Goal: Information Seeking & Learning: Learn about a topic

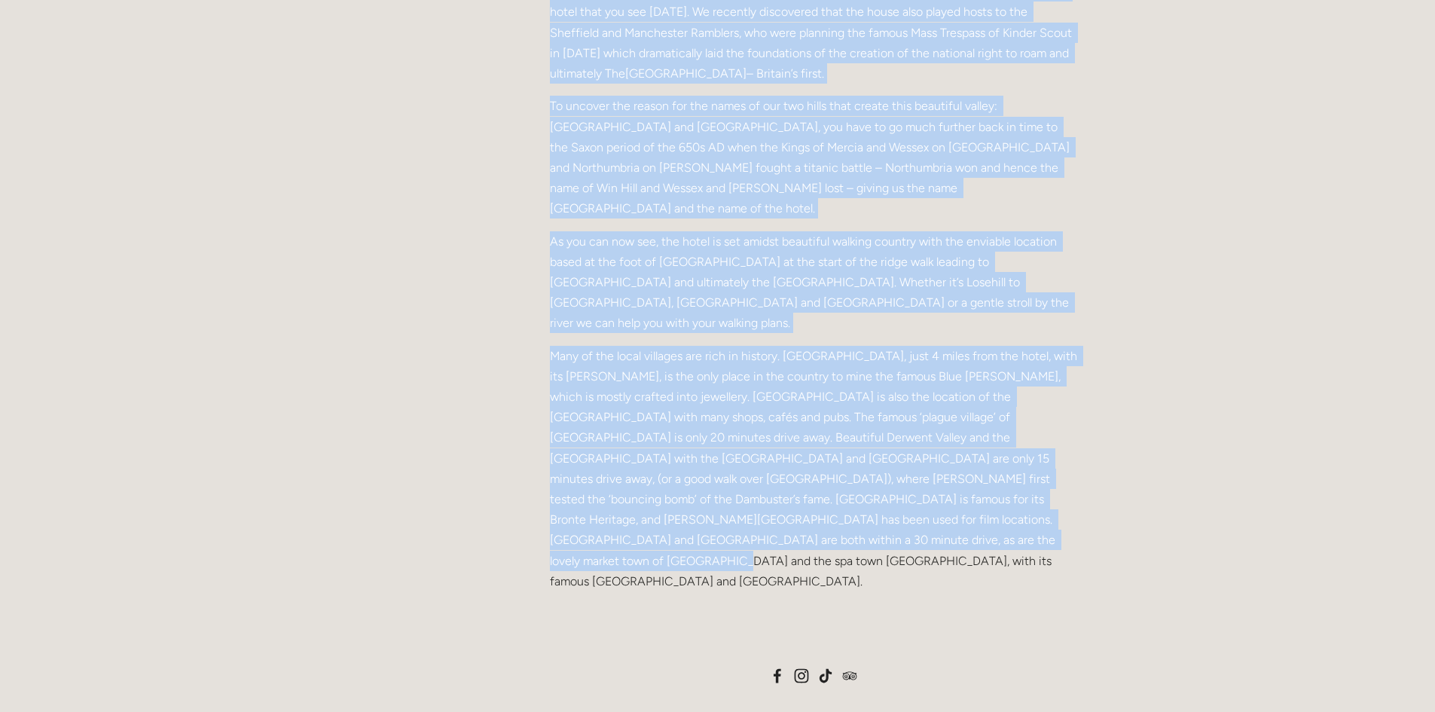
scroll to position [694, 0]
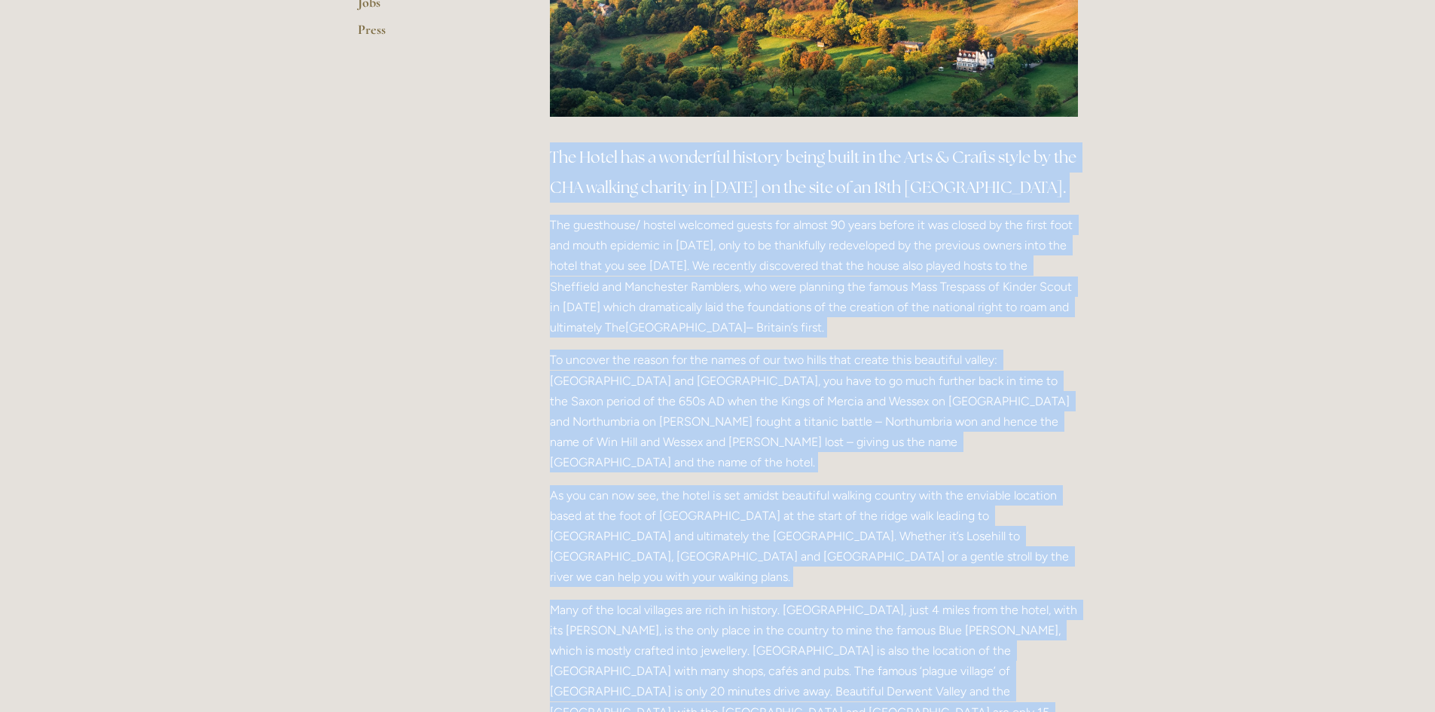
drag, startPoint x: 666, startPoint y: 621, endPoint x: 550, endPoint y: 155, distance: 479.9
click at [550, 155] on div "The Hotel has a wonderful history being built in the Arts & Crafts style by the…" at bounding box center [814, 493] width 528 height 703
copy div "Lor Ipsum dol s ametconse adipisc elits doeiu te inc Utla & Etdolo magna al eni…"
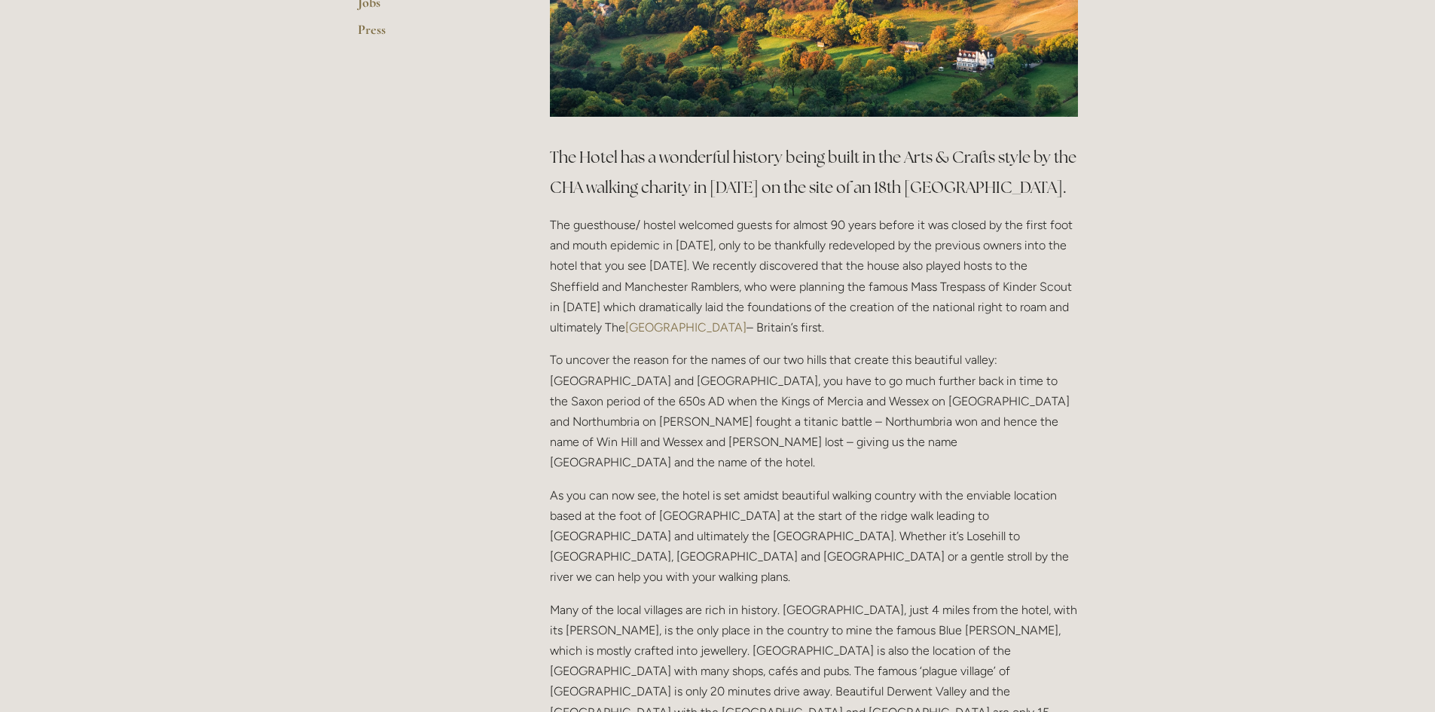
click at [381, 575] on main "About Our Facilities Our Hotel & History Our Ethos Offers News Newsletter [GEOG…" at bounding box center [718, 326] width 769 height 1406
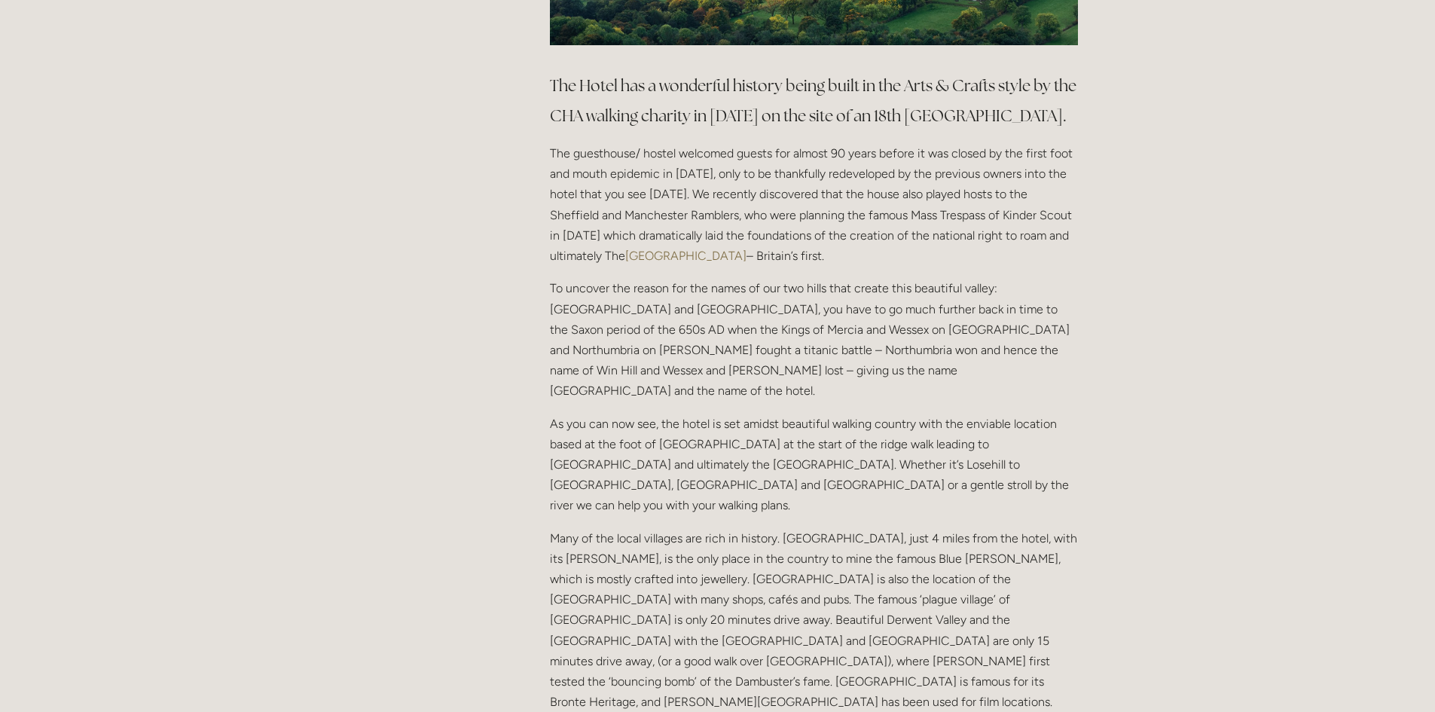
scroll to position [769, 0]
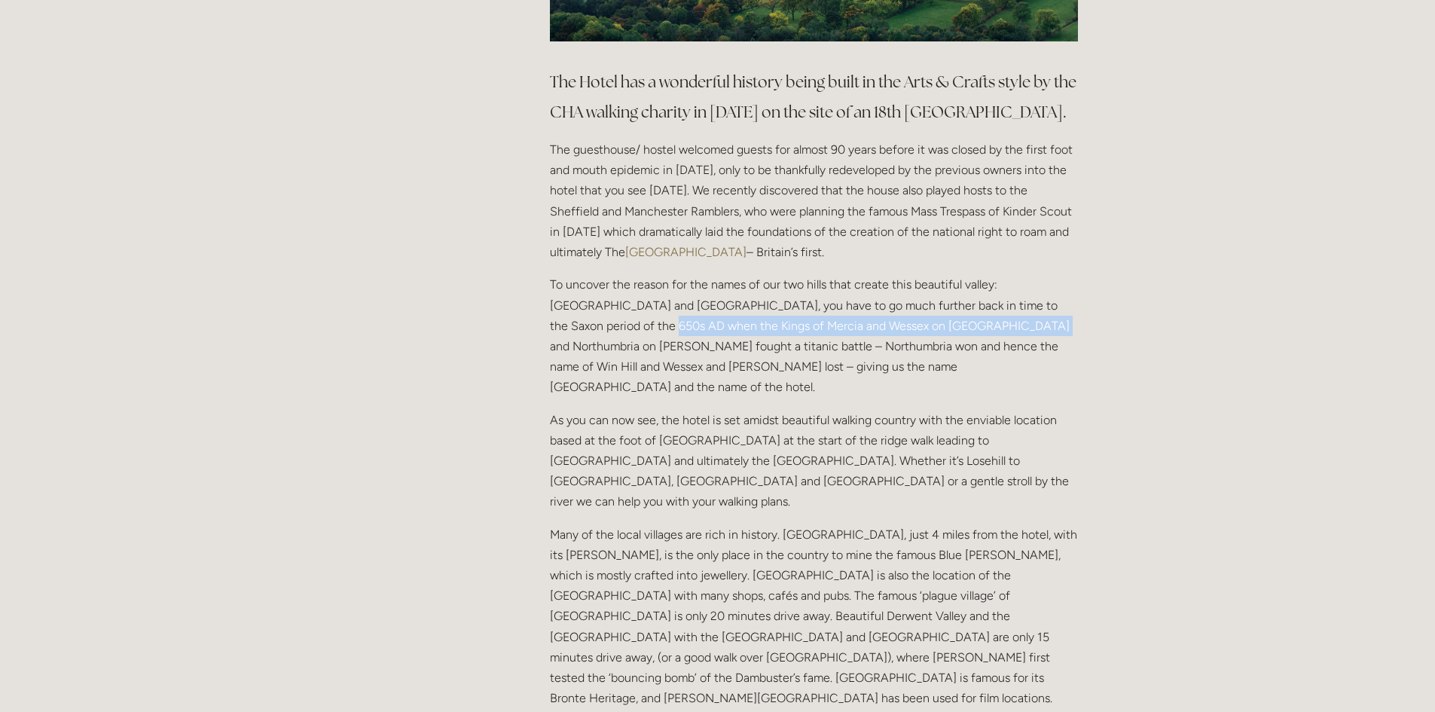
drag, startPoint x: 553, startPoint y: 326, endPoint x: 906, endPoint y: 325, distance: 353.4
click at [906, 325] on p "To uncover the reason for the names of our two hills that create this beautiful…" at bounding box center [814, 335] width 528 height 123
copy p "Kings of Mercia and Wessex on [GEOGRAPHIC_DATA] and [GEOGRAPHIC_DATA] on [GEOGR…"
click at [903, 325] on p "To uncover the reason for the names of our two hills that create this beautiful…" at bounding box center [814, 335] width 528 height 123
drag, startPoint x: 552, startPoint y: 325, endPoint x: 699, endPoint y: 328, distance: 146.9
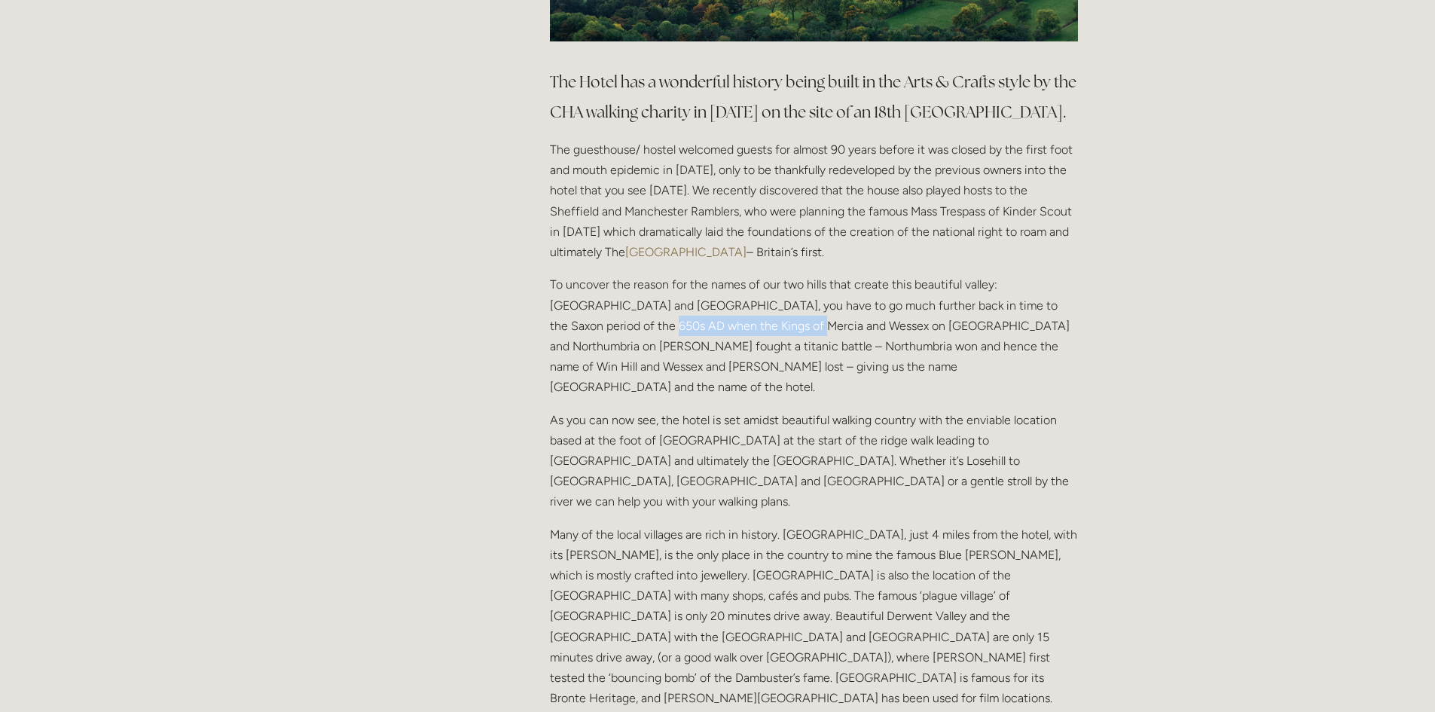
click at [699, 328] on p "To uncover the reason for the names of our two hills that create this beautiful…" at bounding box center [814, 335] width 528 height 123
copy p "Kings of Mercia and Wessex"
